Goal: Transaction & Acquisition: Purchase product/service

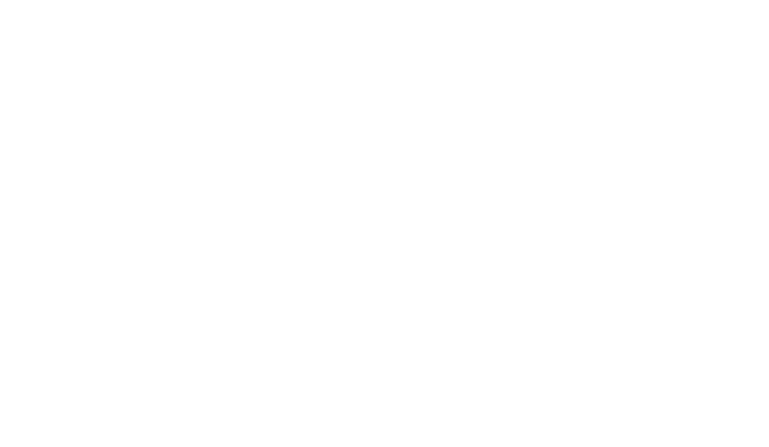
click at [472, 0] on html "#icon-aud_portfolio .cls-1 { font-size: 12px; fill: #fdfbfb; font-family: "Adob…" at bounding box center [384, 0] width 769 height 0
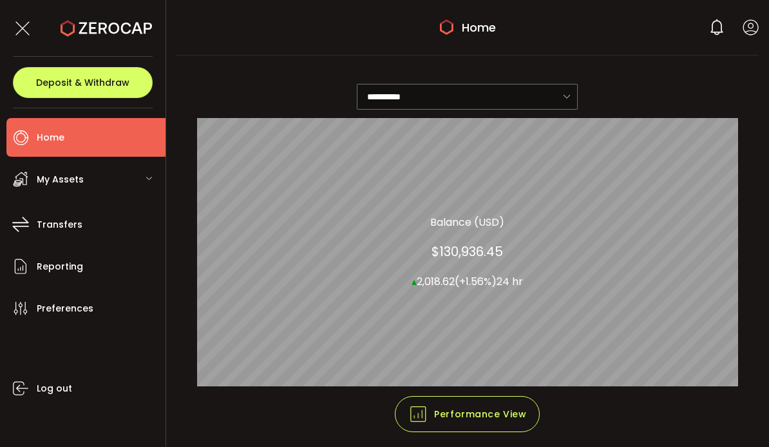
scroll to position [3, 0]
click at [50, 175] on span "My Assets" at bounding box center [60, 179] width 47 height 19
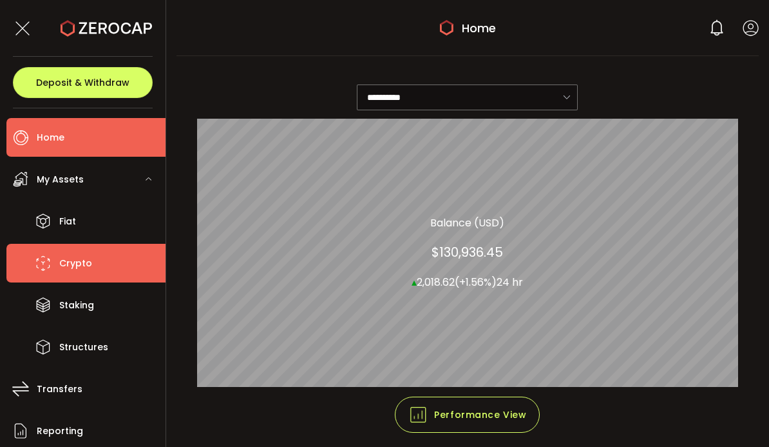
click at [59, 262] on li "Crypto" at bounding box center [85, 263] width 159 height 39
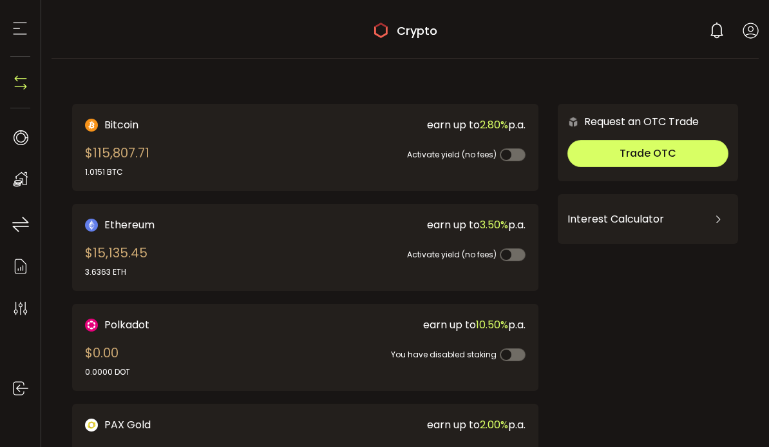
click at [8, 32] on section at bounding box center [20, 28] width 41 height 57
click at [22, 35] on icon at bounding box center [19, 28] width 19 height 19
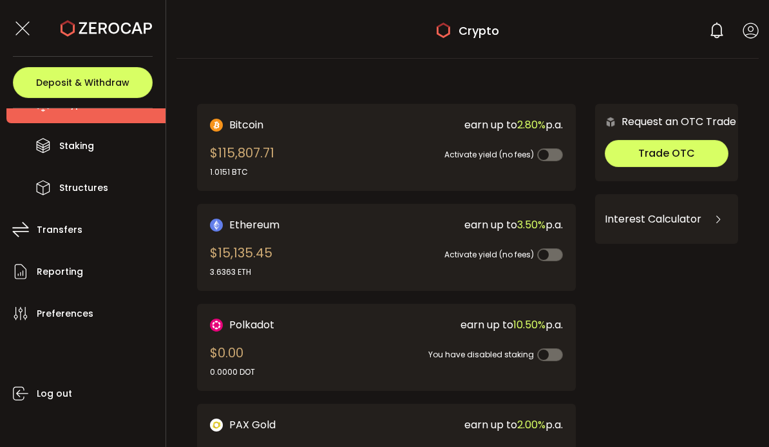
scroll to position [160, 0]
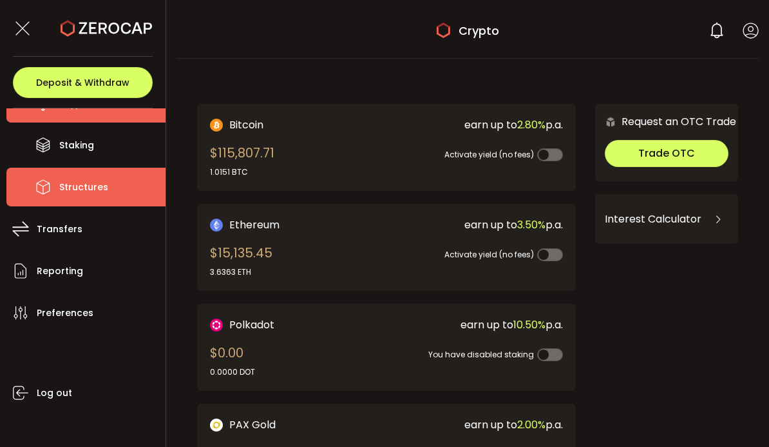
click at [74, 188] on span "Structures" at bounding box center [83, 187] width 49 height 19
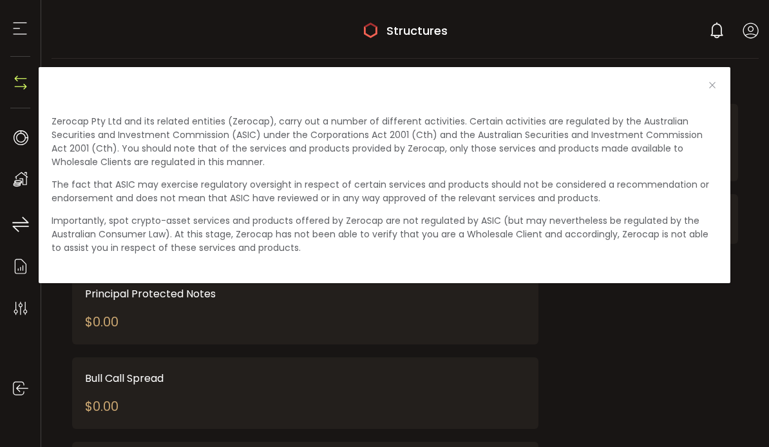
click at [631, 46] on div "Zerocap Pty Ltd and its related entities (Zerocap), carry out a number of diffe…" at bounding box center [384, 223] width 769 height 447
click at [702, 29] on div "Zerocap Pty Ltd and its related entities (Zerocap), carry out a number of diffe…" at bounding box center [384, 223] width 769 height 447
click at [744, 21] on div "Zerocap Pty Ltd and its related entities (Zerocap), carry out a number of diffe…" at bounding box center [384, 223] width 769 height 447
click at [745, 26] on div "Zerocap Pty Ltd and its related entities (Zerocap), carry out a number of diffe…" at bounding box center [384, 223] width 769 height 447
click at [17, 21] on div "Zerocap Pty Ltd and its related entities (Zerocap), carry out a number of diffe…" at bounding box center [384, 223] width 769 height 447
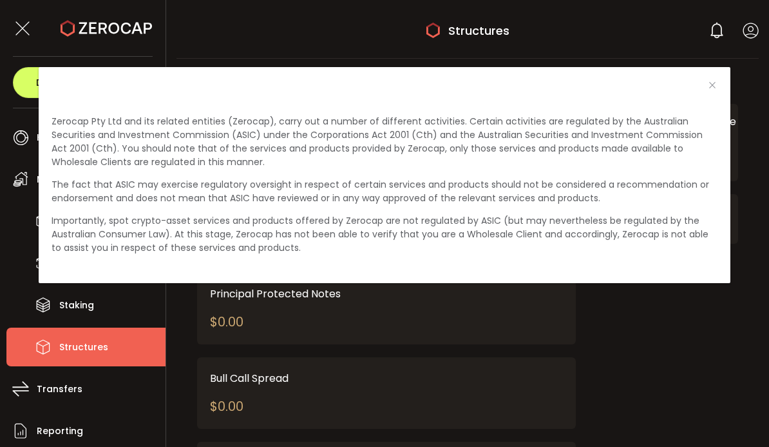
click at [18, 24] on div "Zerocap Pty Ltd and its related entities (Zerocap), carry out a number of diffe…" at bounding box center [384, 223] width 769 height 447
click at [30, 26] on div "Zerocap Pty Ltd and its related entities (Zerocap), carry out a number of diffe…" at bounding box center [384, 223] width 769 height 447
click at [714, 89] on button "Close" at bounding box center [713, 86] width 10 height 12
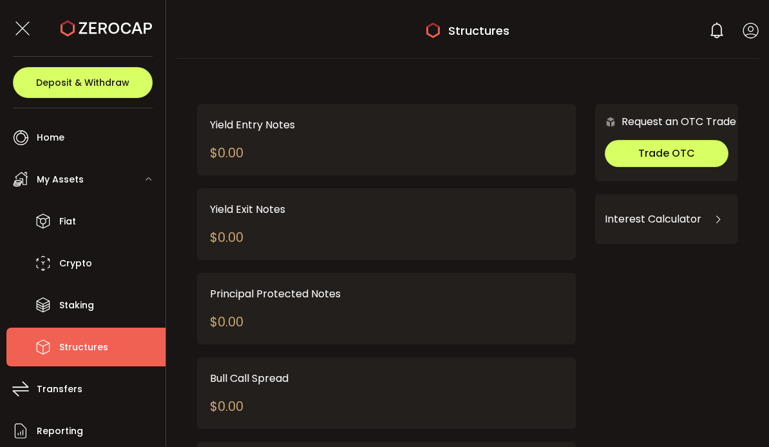
click at [736, 26] on div "0 [PERSON_NAME] [PERSON_NAME] Account [PERSON_NAME] [PERSON_NAME] (3e82a6) Rain…" at bounding box center [733, 30] width 51 height 19
click at [751, 32] on icon at bounding box center [751, 31] width 16 height 16
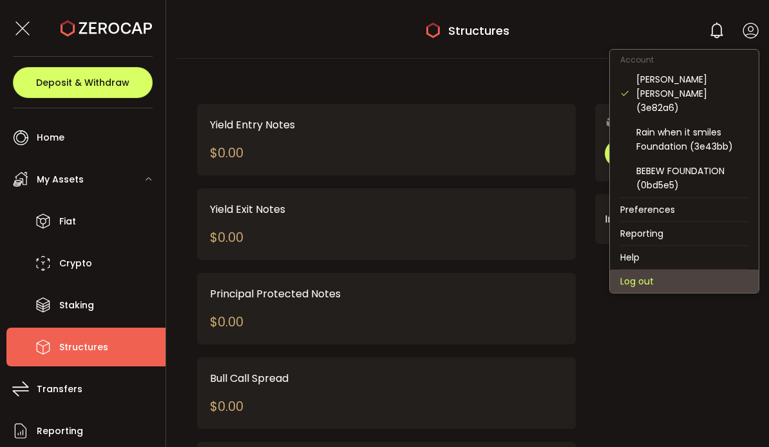
click at [633, 269] on li "Log out" at bounding box center [684, 280] width 149 height 23
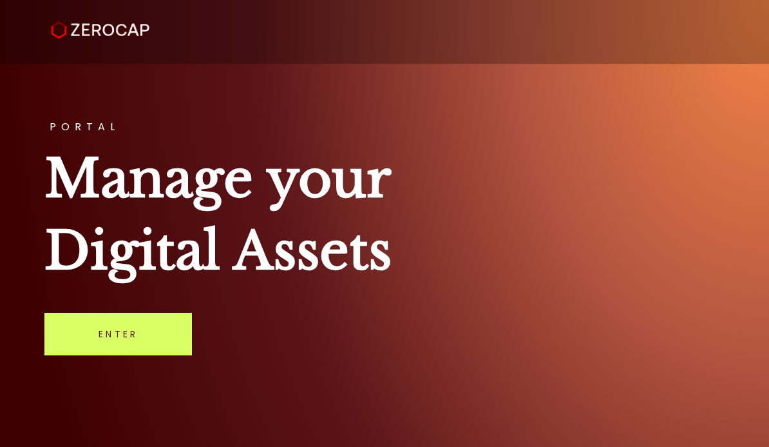
scroll to position [61, 0]
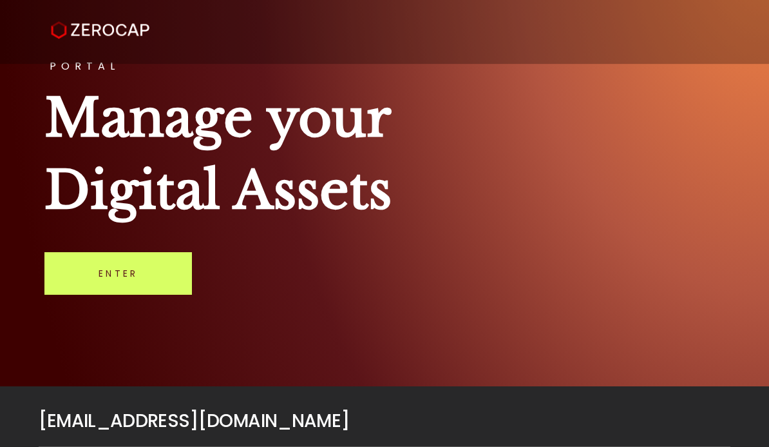
click at [131, 287] on link "Enter" at bounding box center [118, 273] width 148 height 43
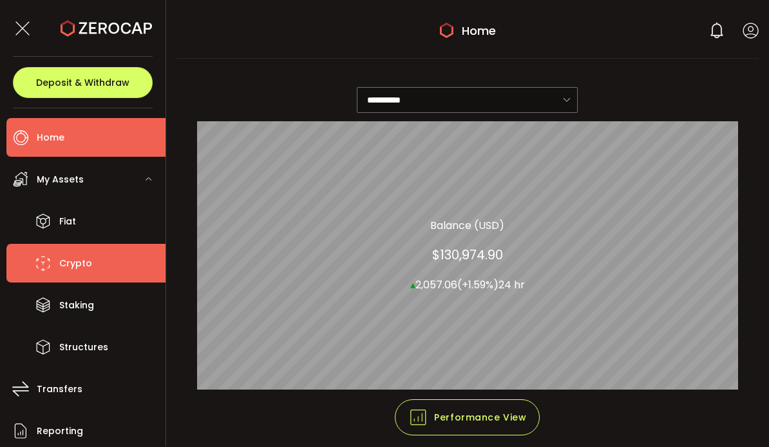
click at [84, 267] on span "Crypto" at bounding box center [75, 263] width 33 height 19
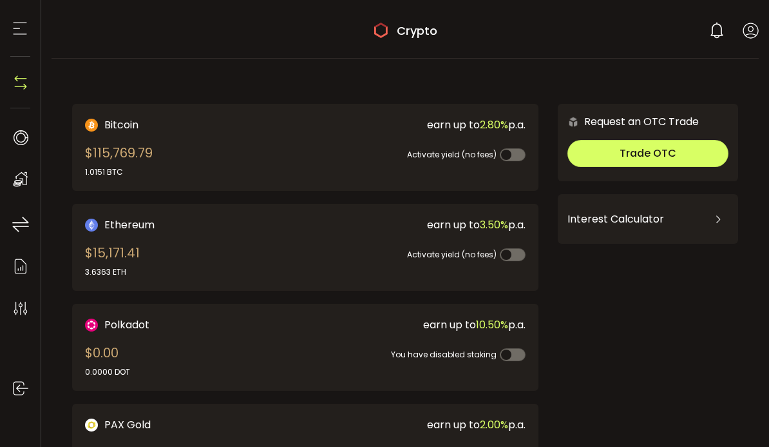
click at [620, 155] on button "Trade OTC" at bounding box center [648, 153] width 161 height 27
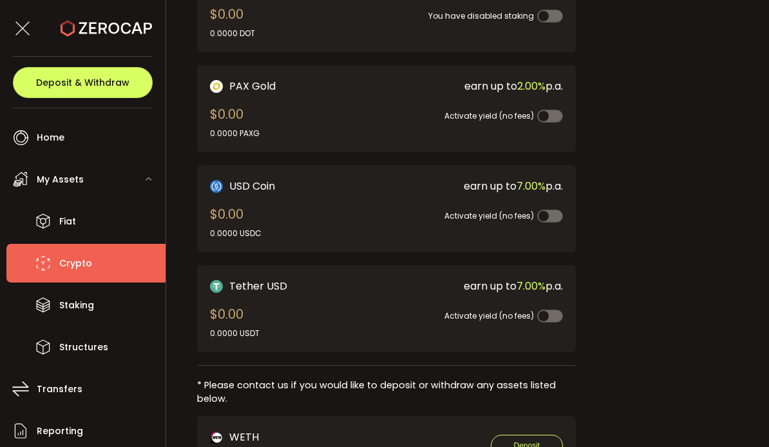
scroll to position [336, 0]
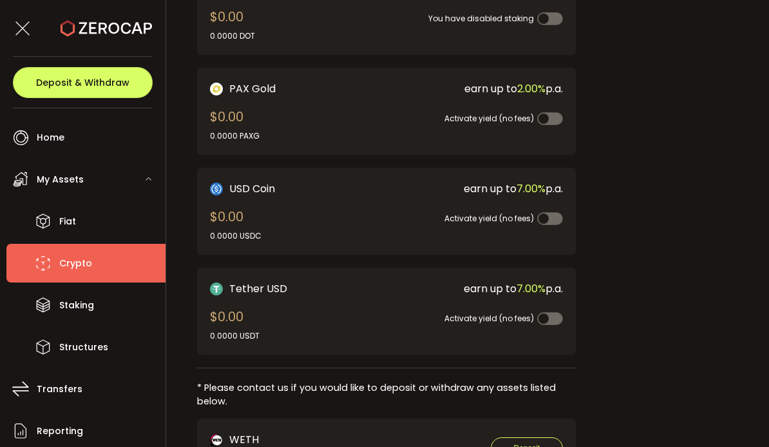
click at [76, 267] on span "Crypto" at bounding box center [75, 263] width 33 height 19
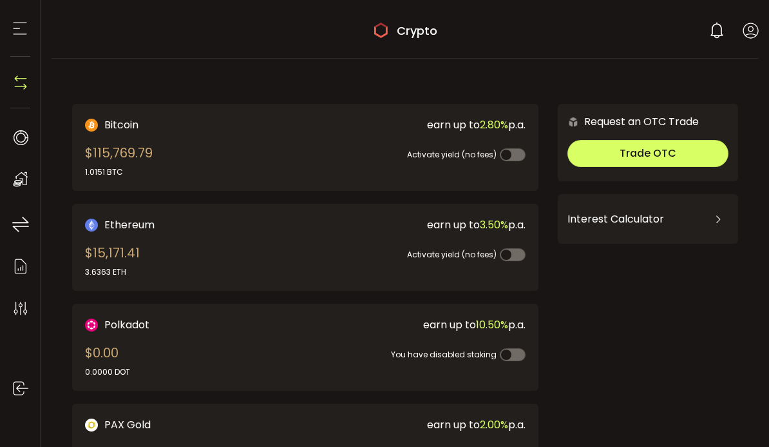
click at [135, 152] on div "$115,769.79 1.0151 BTC" at bounding box center [119, 160] width 68 height 35
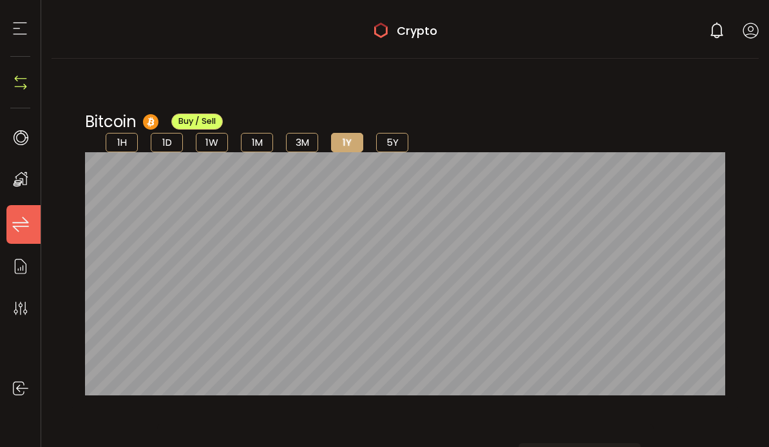
click at [16, 221] on icon at bounding box center [20, 224] width 19 height 19
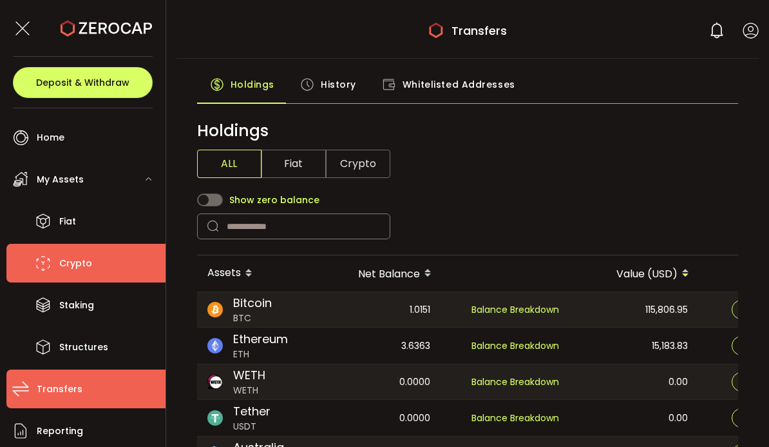
click at [70, 264] on span "Crypto" at bounding box center [75, 263] width 33 height 19
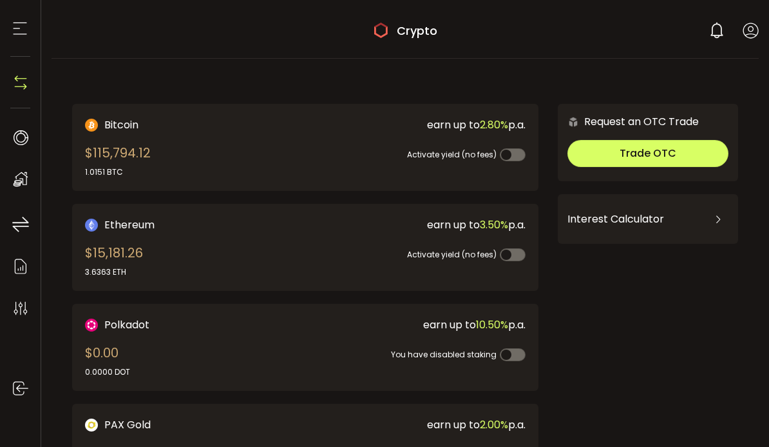
click at [622, 155] on span "Trade OTC" at bounding box center [648, 153] width 57 height 15
click at [592, 224] on div "Interest Calculator" at bounding box center [648, 219] width 161 height 31
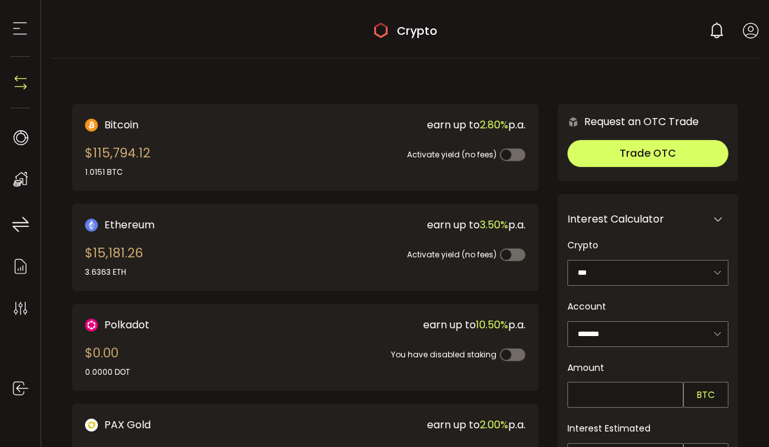
click at [629, 153] on span "Trade OTC" at bounding box center [648, 153] width 57 height 15
